Goal: Task Accomplishment & Management: Manage account settings

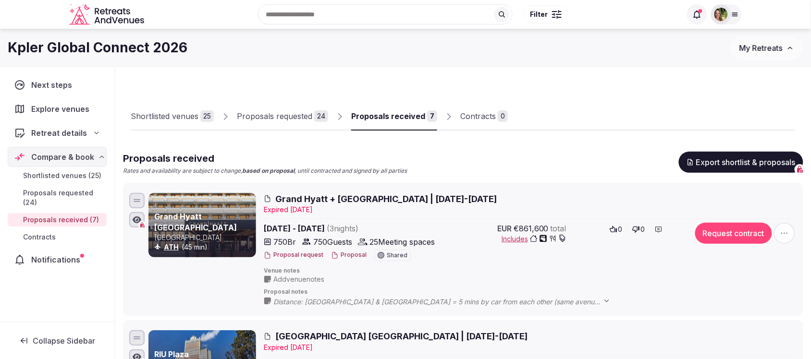
click at [767, 49] on span "My Retreats" at bounding box center [760, 48] width 43 height 10
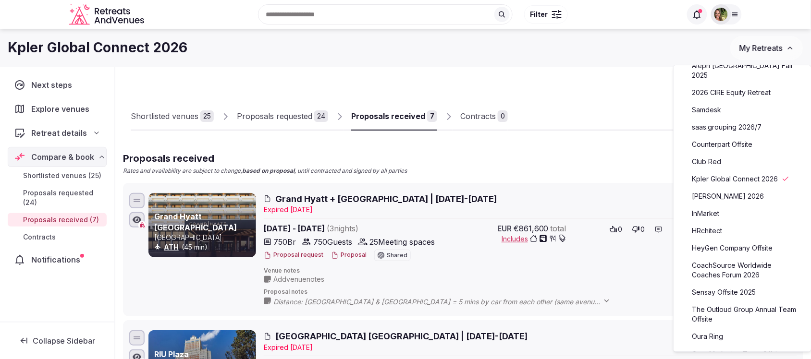
scroll to position [180, 0]
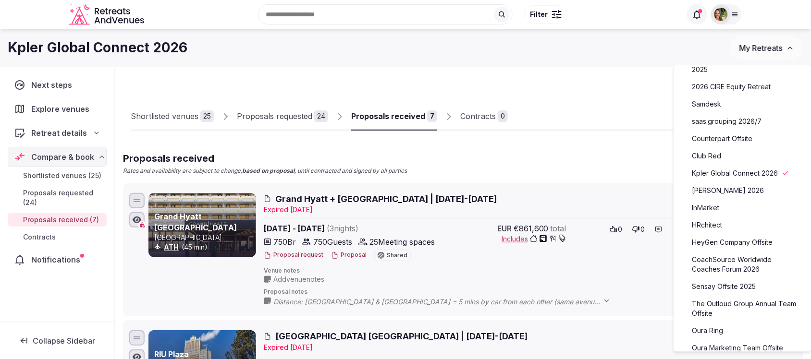
click at [720, 261] on link "CoachSource Worldwide Coaches Forum 2026" at bounding box center [742, 264] width 118 height 25
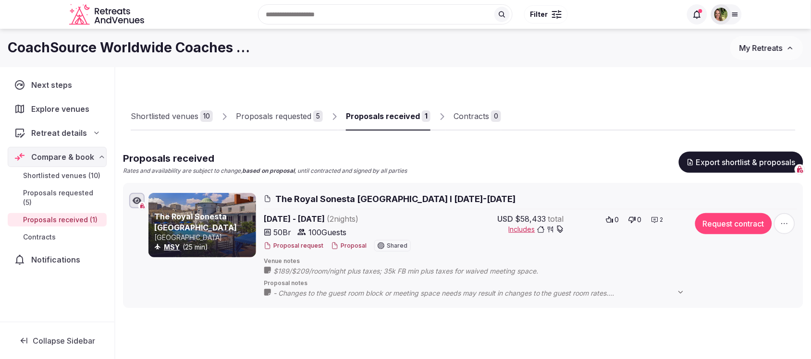
click at [287, 113] on div "Proposals requested" at bounding box center [273, 116] width 75 height 12
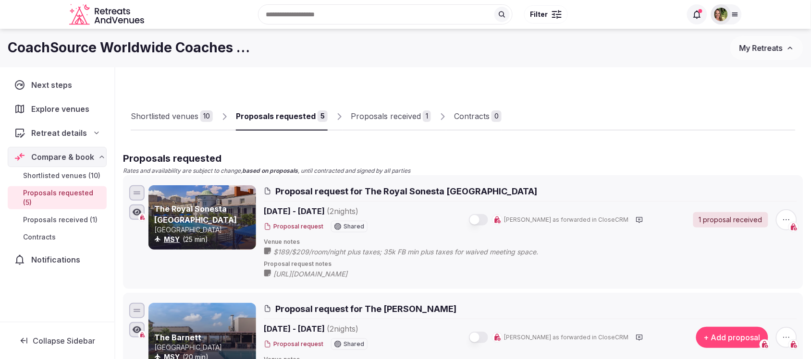
click at [366, 275] on span "[URL][DOMAIN_NAME]" at bounding box center [319, 274] width 93 height 10
drag, startPoint x: 518, startPoint y: 275, endPoint x: 271, endPoint y: 274, distance: 246.4
click at [271, 274] on div "[URL][DOMAIN_NAME]" at bounding box center [479, 273] width 430 height 11
click at [0, 0] on icon at bounding box center [0, 0] width 0 height 0
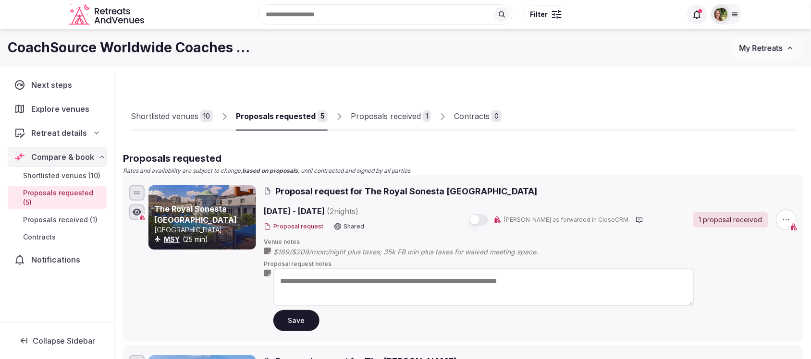
click at [295, 325] on button "Save" at bounding box center [296, 320] width 46 height 21
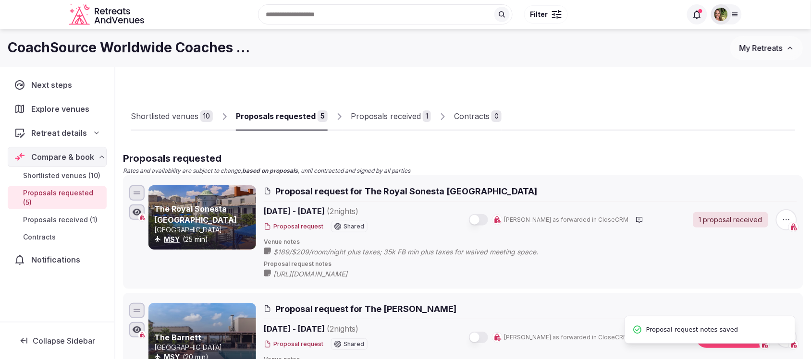
click at [390, 120] on div "Proposals received" at bounding box center [386, 116] width 70 height 12
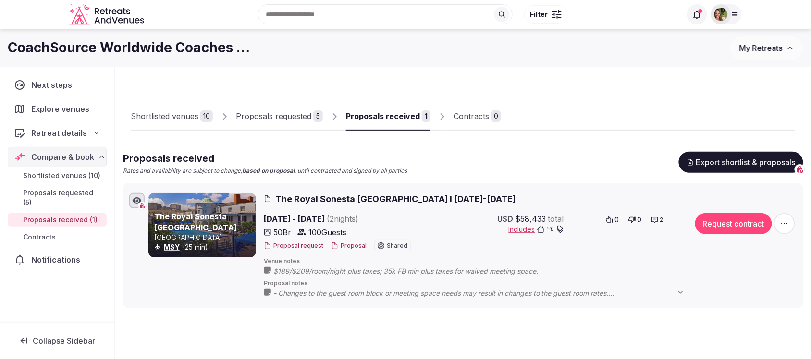
click at [277, 113] on div "Proposals requested" at bounding box center [273, 116] width 75 height 12
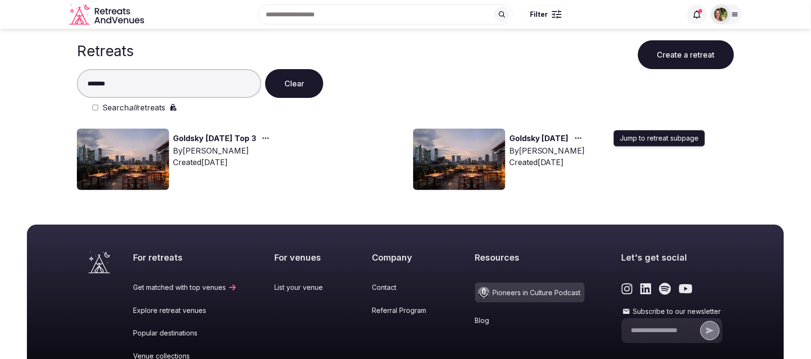
type input "*******"
click at [569, 142] on link "Goldsky January 2025" at bounding box center [539, 139] width 60 height 12
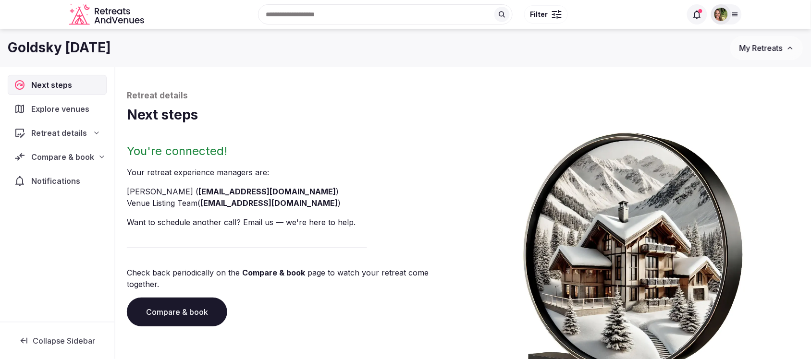
click at [70, 157] on span "Compare & book" at bounding box center [62, 157] width 63 height 12
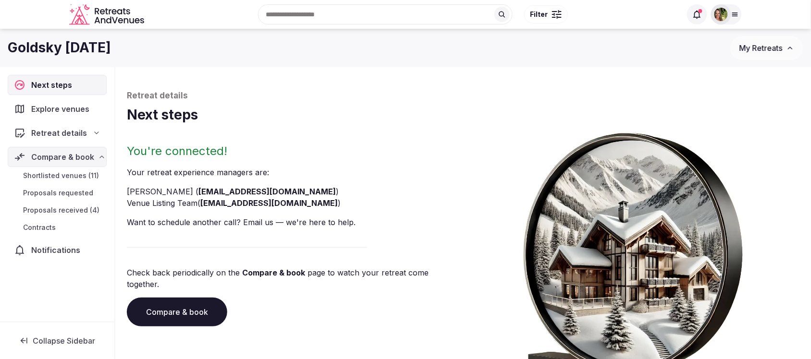
click at [63, 178] on span "Shortlisted venues (11)" at bounding box center [61, 176] width 76 height 10
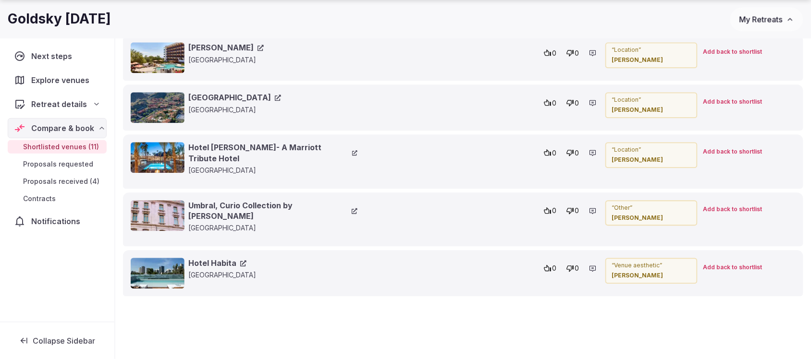
scroll to position [1741, 0]
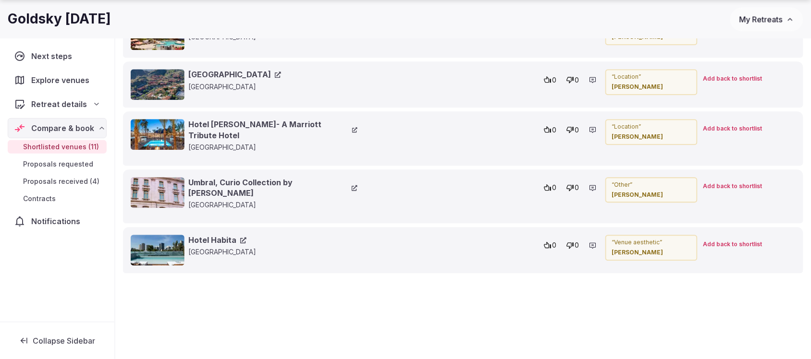
click at [260, 177] on link "Umbral, Curio Collection by Hilton" at bounding box center [272, 188] width 169 height 22
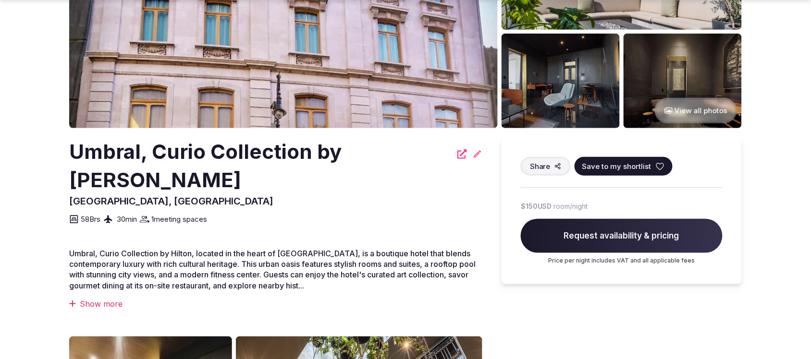
scroll to position [180, 0]
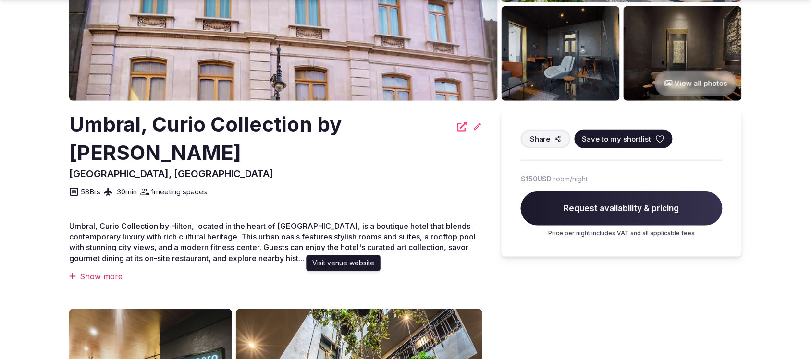
click at [457, 126] on icon at bounding box center [462, 127] width 10 height 10
